Goal: Transaction & Acquisition: Purchase product/service

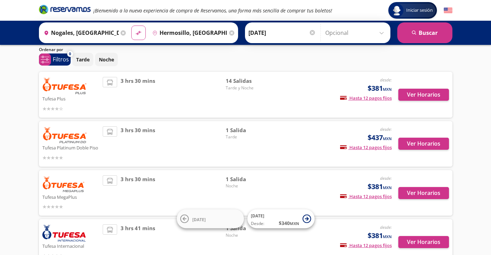
scroll to position [34, 0]
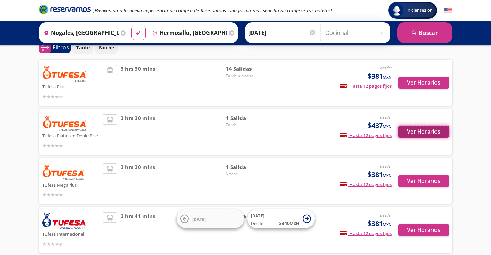
click at [426, 133] on button "Ver Horarios" at bounding box center [423, 131] width 51 height 12
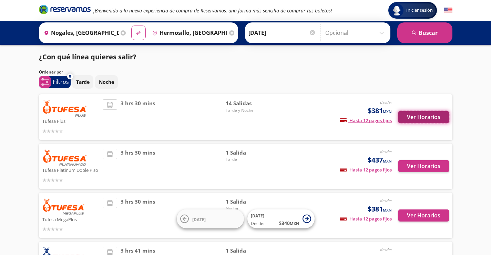
click at [414, 117] on button "Ver Horarios" at bounding box center [423, 117] width 51 height 12
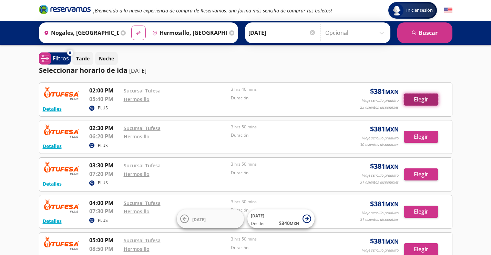
click at [417, 98] on button "Elegir" at bounding box center [421, 99] width 34 height 12
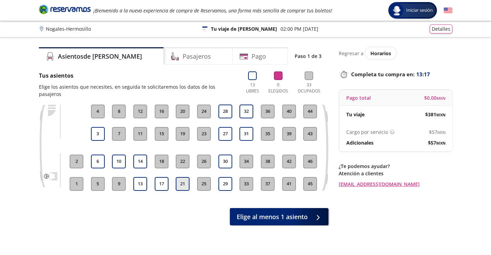
click at [183, 178] on button "21" at bounding box center [183, 184] width 14 height 14
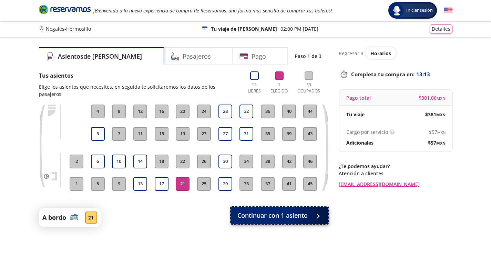
click at [304, 211] on span "Continuar con 1 asiento" at bounding box center [272, 215] width 70 height 9
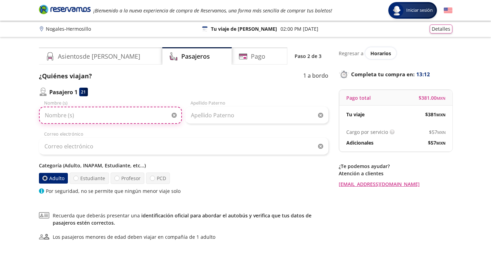
click at [109, 113] on input "Nombre (s)" at bounding box center [110, 114] width 143 height 17
drag, startPoint x: 64, startPoint y: 115, endPoint x: 106, endPoint y: 115, distance: 41.7
click at [111, 117] on input "[PERSON_NAME]" at bounding box center [110, 114] width 143 height 17
type input "[PERSON_NAME]"
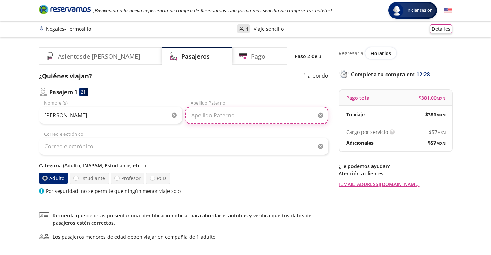
click at [212, 118] on input "Apellido Paterno" at bounding box center [256, 114] width 143 height 17
paste input "[PERSON_NAME]"
type input "[PERSON_NAME]"
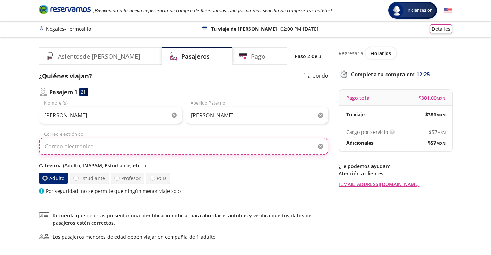
click at [135, 146] on input "Correo electrónico" at bounding box center [183, 145] width 289 height 17
type input "[EMAIL_ADDRESS][DOMAIN_NAME]"
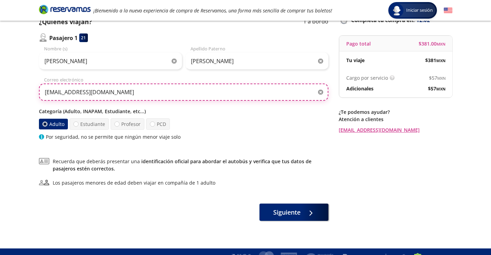
scroll to position [65, 0]
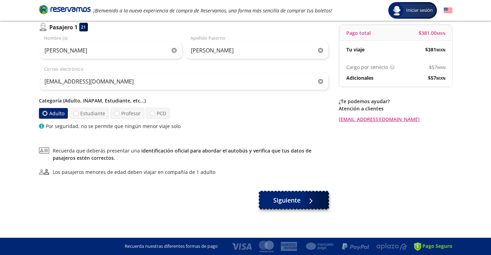
click at [304, 206] on button "Siguiente" at bounding box center [293, 199] width 69 height 17
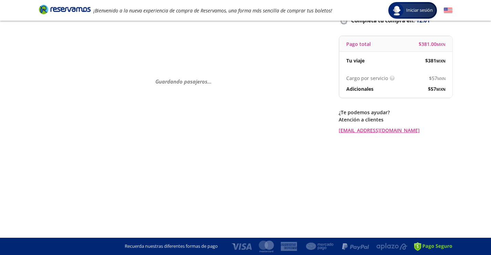
scroll to position [0, 0]
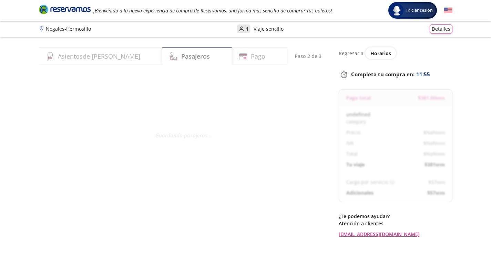
select select "MX"
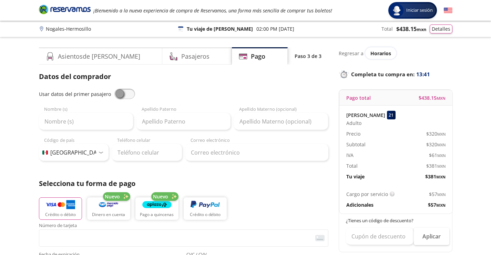
drag, startPoint x: 115, startPoint y: 95, endPoint x: 204, endPoint y: 115, distance: 91.1
click at [116, 95] on span at bounding box center [124, 94] width 21 height 10
click at [114, 89] on input "checkbox" at bounding box center [114, 89] width 0 height 0
type input "[PERSON_NAME]"
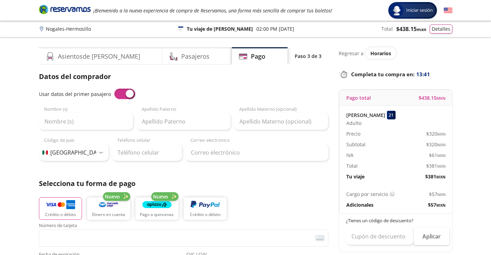
type input "[EMAIL_ADDRESS][DOMAIN_NAME]"
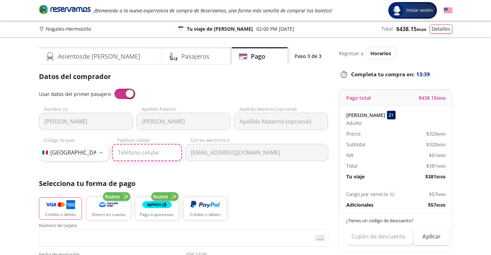
click at [134, 154] on input "Teléfono celular" at bounding box center [147, 152] width 70 height 17
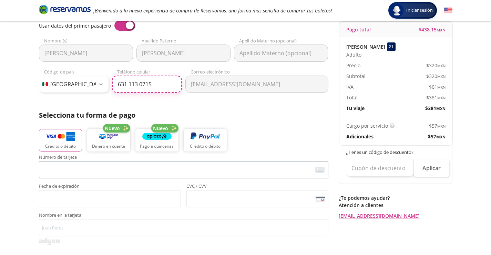
scroll to position [69, 0]
type input "631 113 0715"
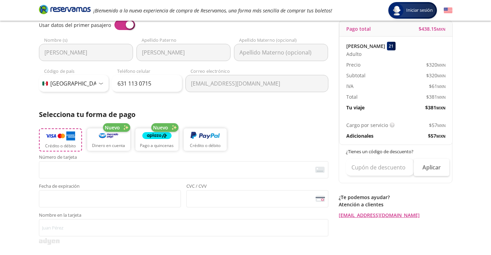
click at [69, 142] on button "Crédito o débito" at bounding box center [60, 139] width 43 height 23
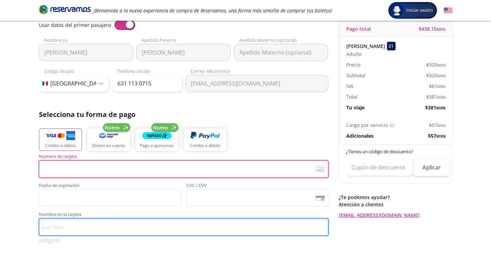
click at [79, 231] on input "Nombre en la tarjeta" at bounding box center [183, 226] width 289 height 17
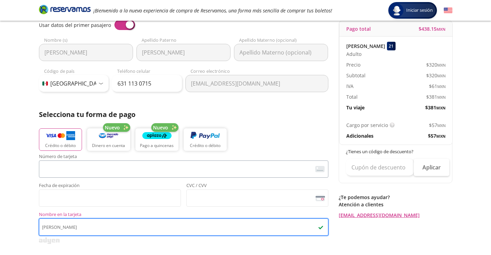
type input "[PERSON_NAME]"
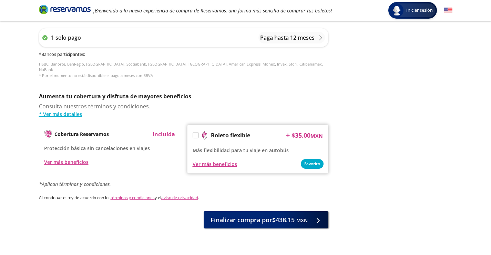
scroll to position [311, 0]
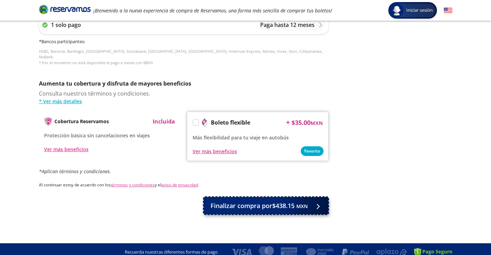
click at [296, 203] on small "MXN" at bounding box center [301, 206] width 11 height 7
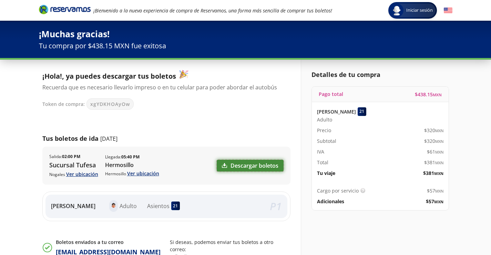
click at [256, 165] on link "Descargar boletos" at bounding box center [250, 166] width 67 height 12
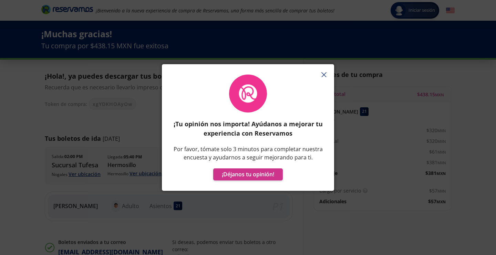
click at [324, 76] on button "button" at bounding box center [324, 74] width 10 height 10
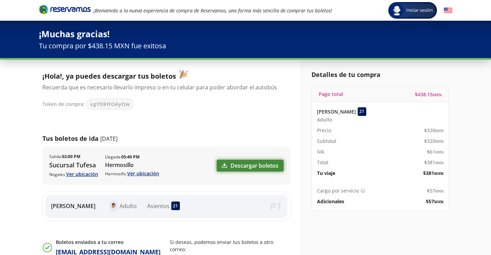
click at [264, 169] on link "Descargar boletos" at bounding box center [250, 166] width 67 height 12
